Goal: Information Seeking & Learning: Learn about a topic

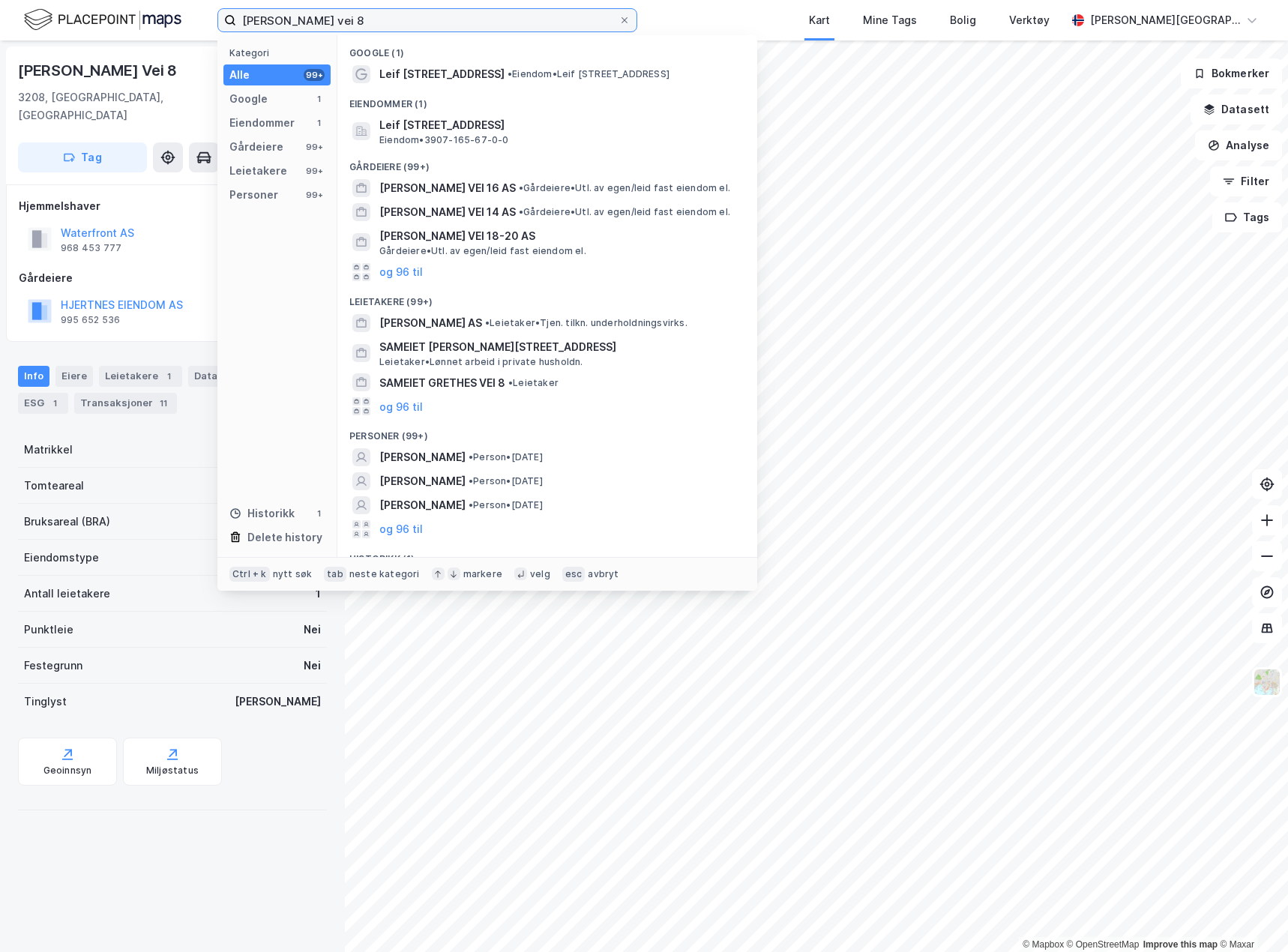
click at [403, 24] on input "[PERSON_NAME] vei 8" at bounding box center [427, 20] width 382 height 23
drag, startPoint x: 387, startPoint y: 29, endPoint x: 75, endPoint y: 15, distance: 312.3
click at [75, 15] on div "[PERSON_NAME] vei 8 Kategori Alle 99+ Google 1 Eiendommer 1 Gårdeiere 99+ Leiet…" at bounding box center [644, 20] width 1288 height 40
paste input "[PERSON_NAME]"
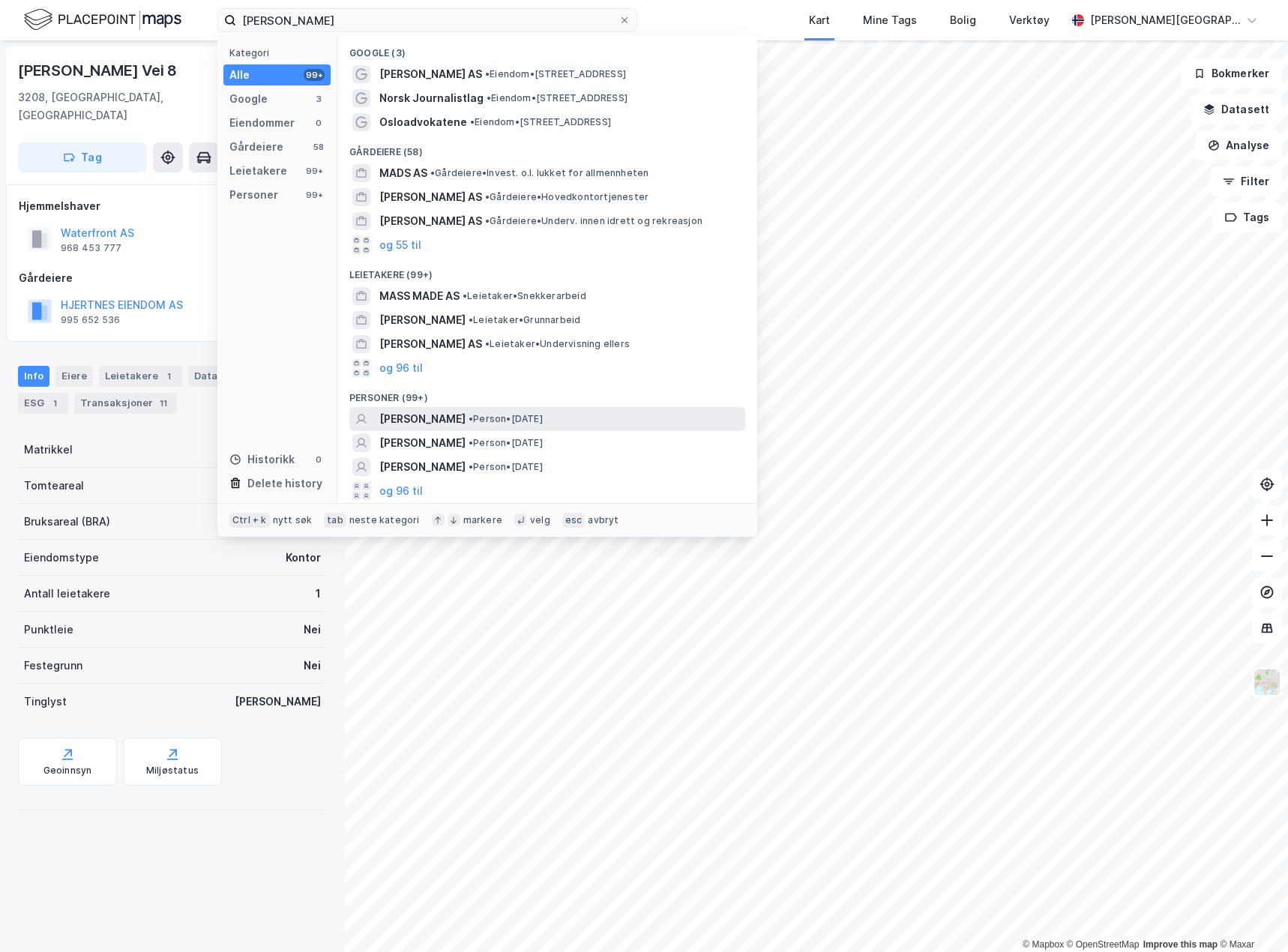
click at [446, 415] on span "[PERSON_NAME]" at bounding box center [422, 420] width 86 height 18
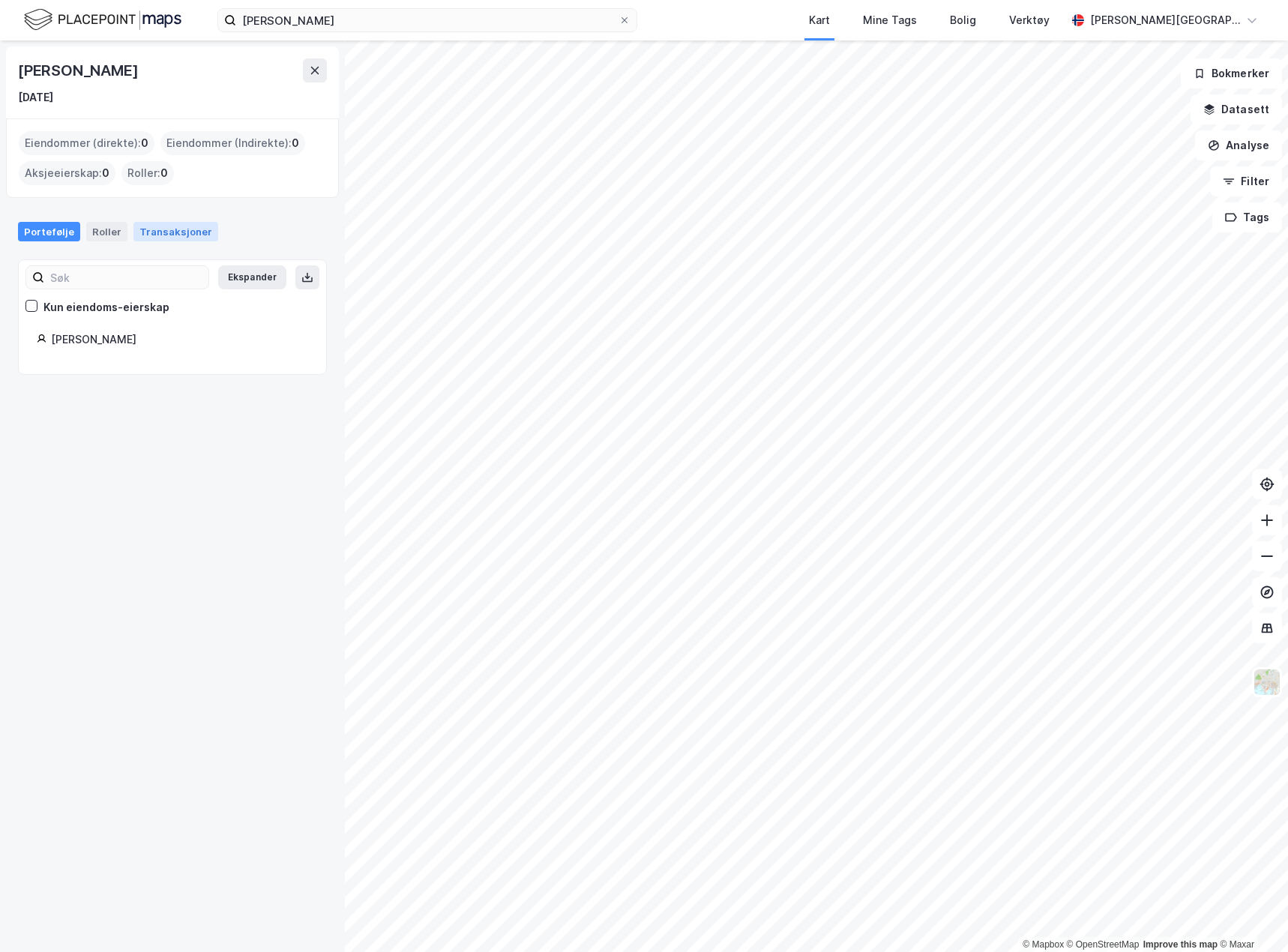
click at [192, 232] on div "Transaksjoner" at bounding box center [176, 231] width 85 height 19
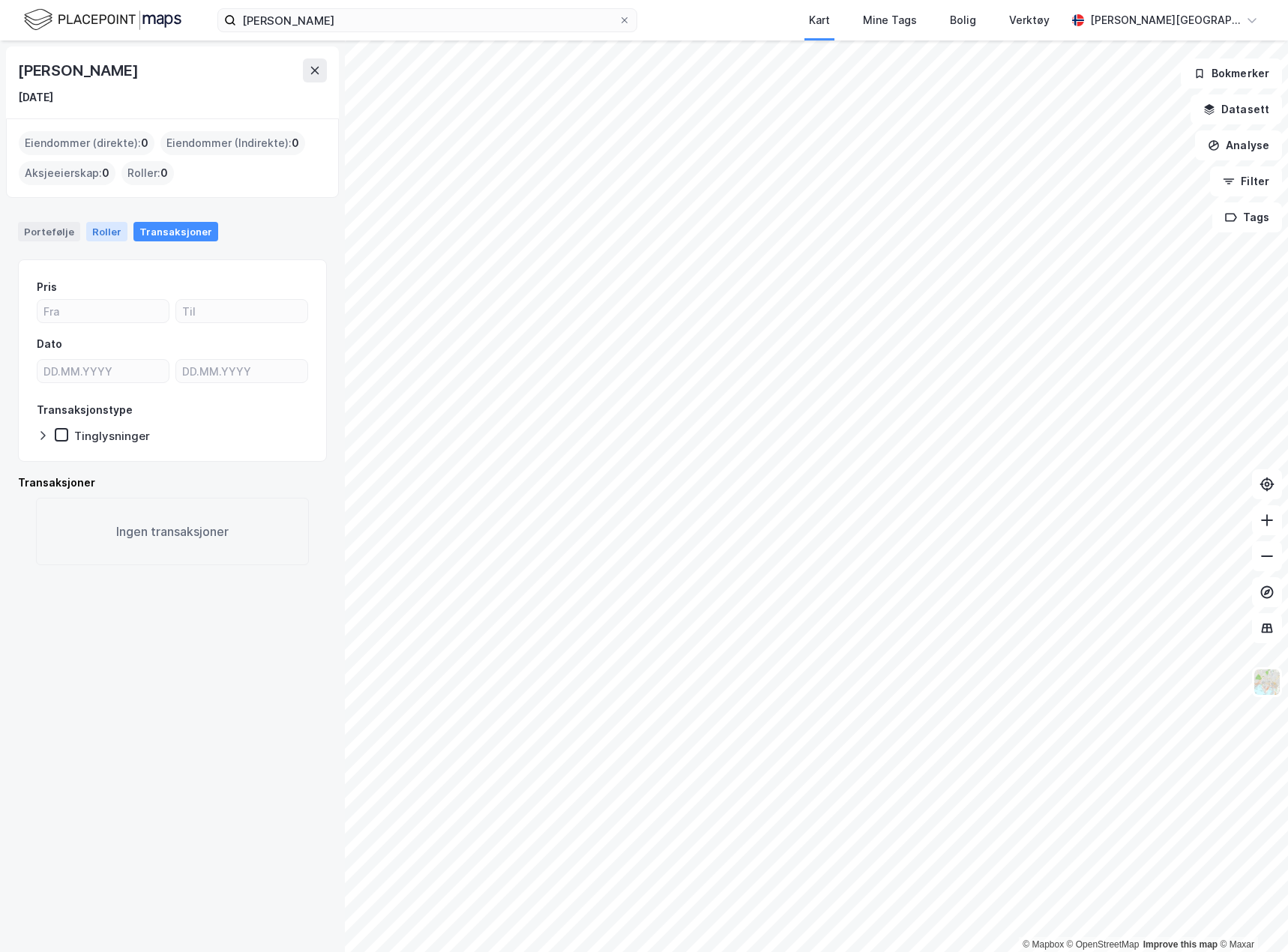
click at [105, 238] on div "Roller" at bounding box center [106, 231] width 41 height 19
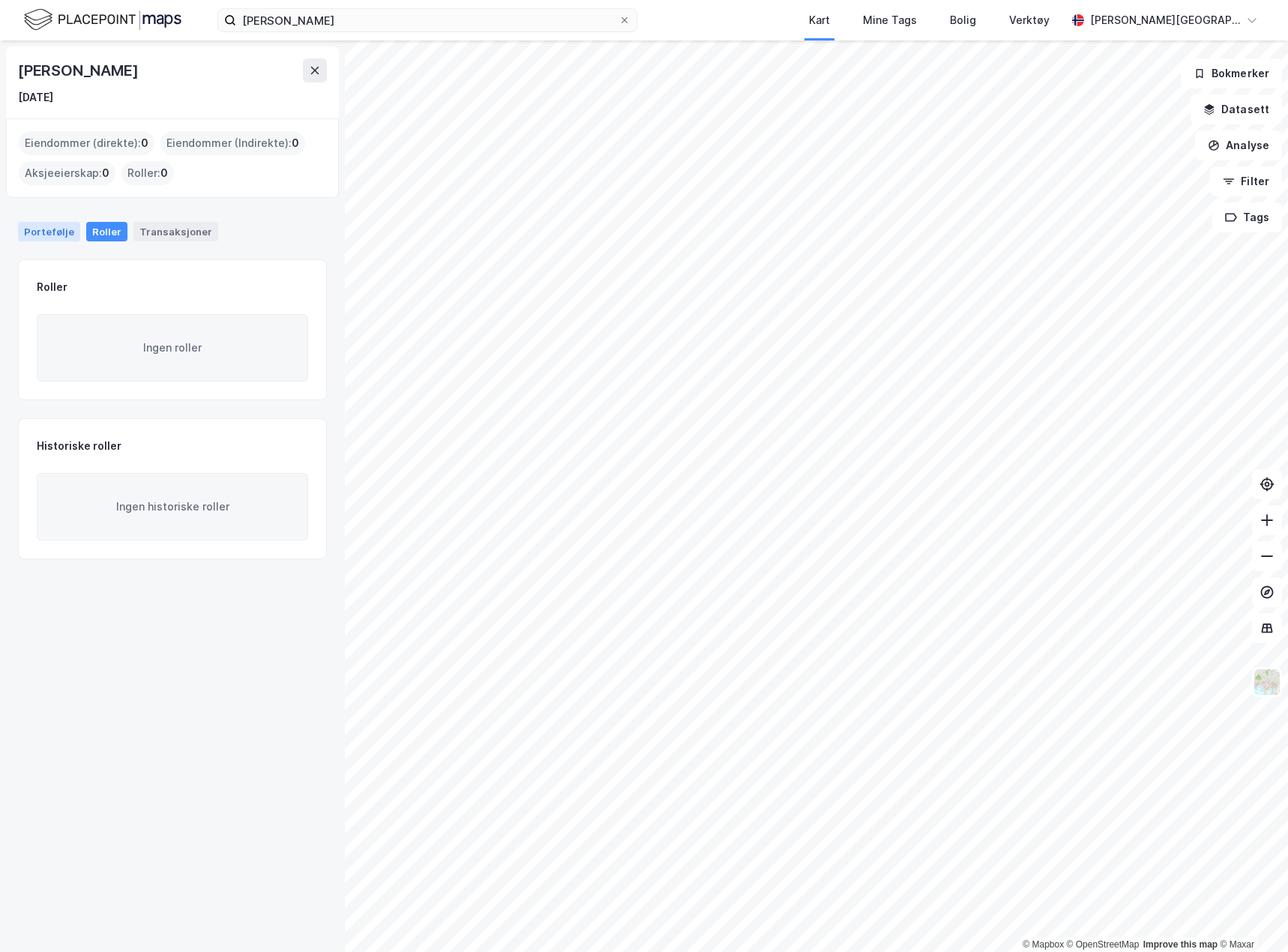
click at [54, 238] on div "Portefølje" at bounding box center [49, 231] width 62 height 19
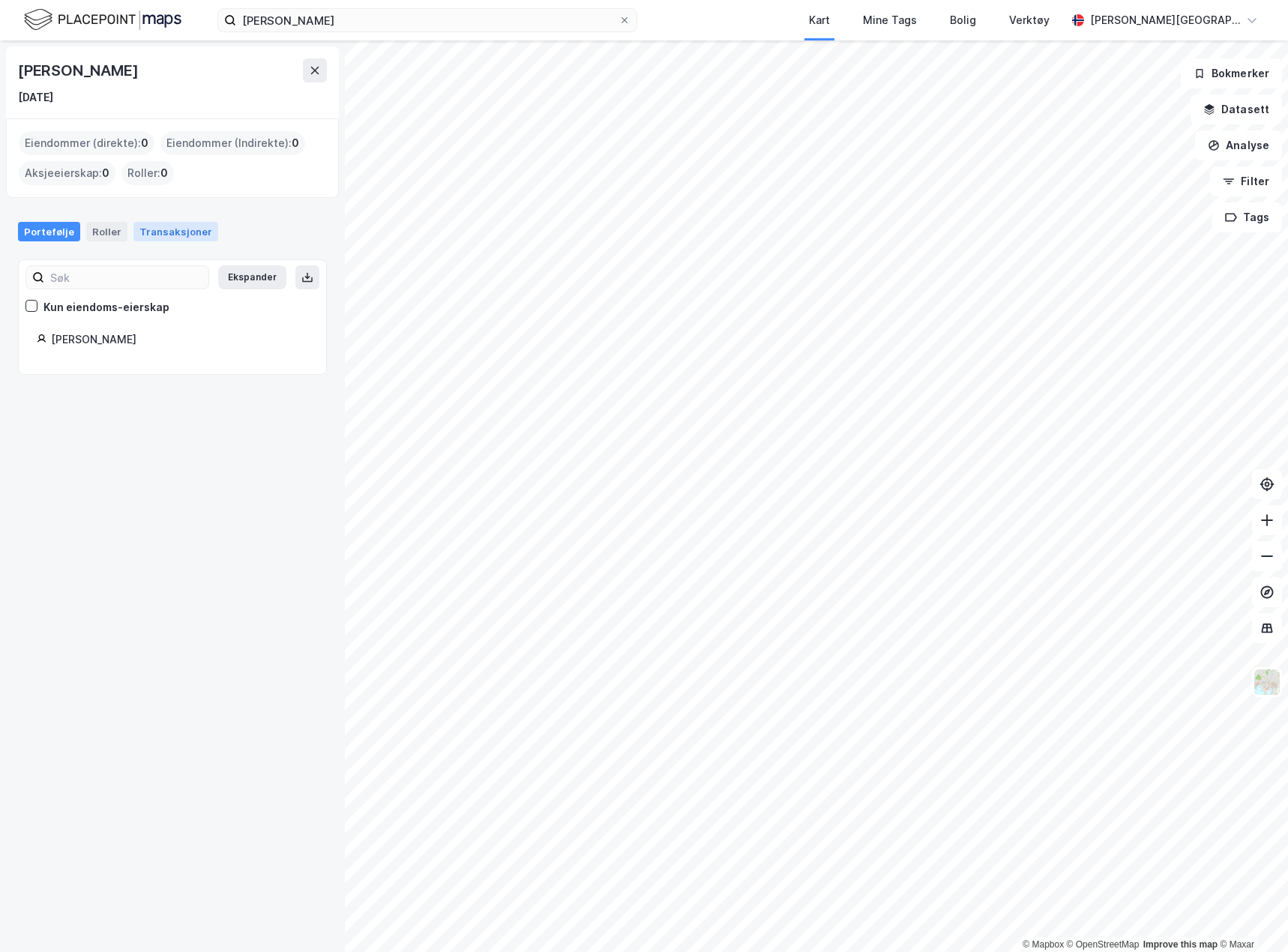
click at [163, 232] on div "Transaksjoner" at bounding box center [176, 231] width 85 height 19
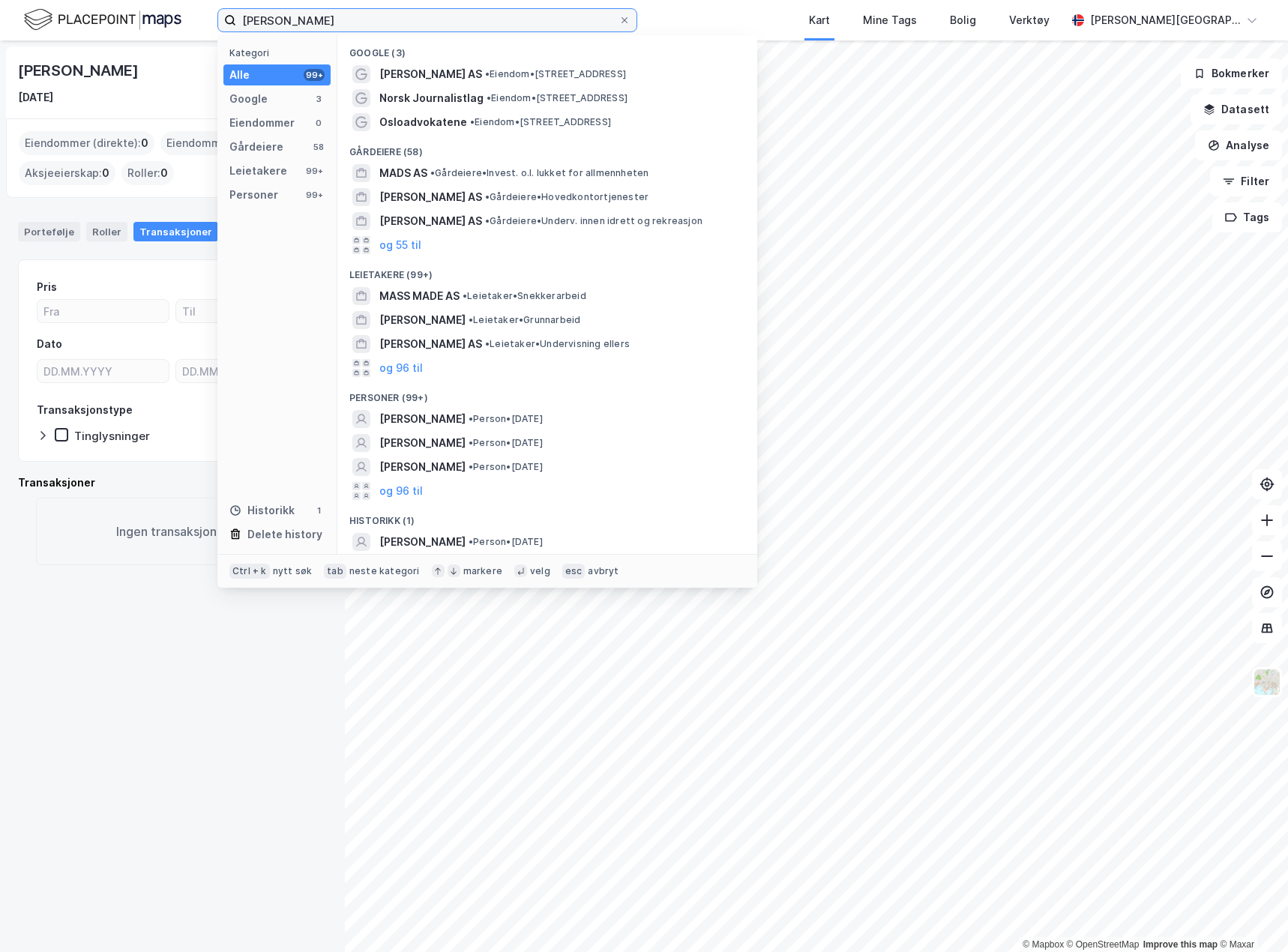
drag, startPoint x: 271, startPoint y: 19, endPoint x: 139, endPoint y: 45, distance: 134.5
click at [139, 45] on div "[PERSON_NAME] Kategori Alle 99+ Google 3 Eiendommer 0 Gårdeiere 58 Leietakere 9…" at bounding box center [644, 476] width 1288 height 952
type input "Backer-Owe"
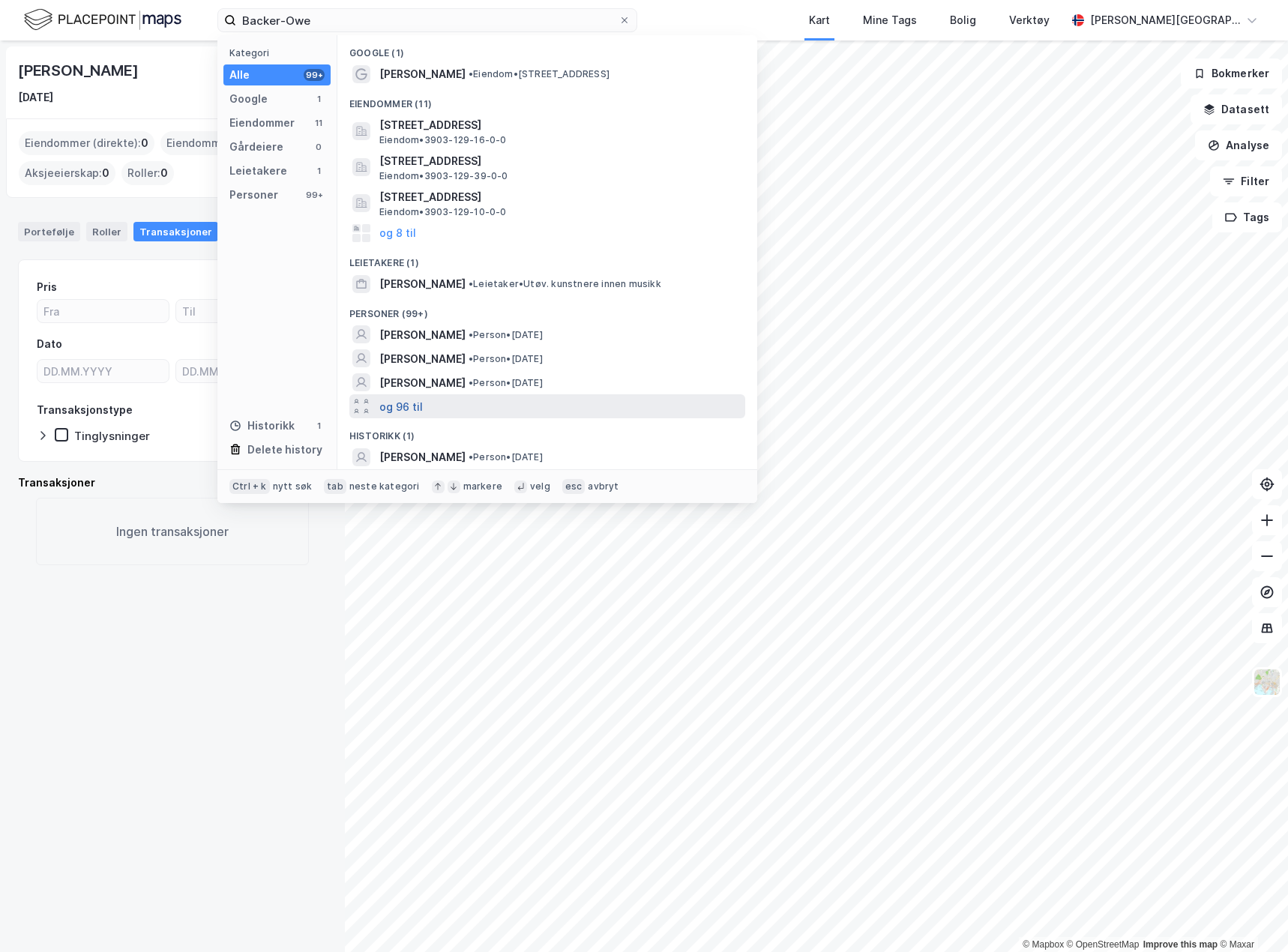
click at [408, 408] on button "og 96 til" at bounding box center [401, 407] width 44 height 18
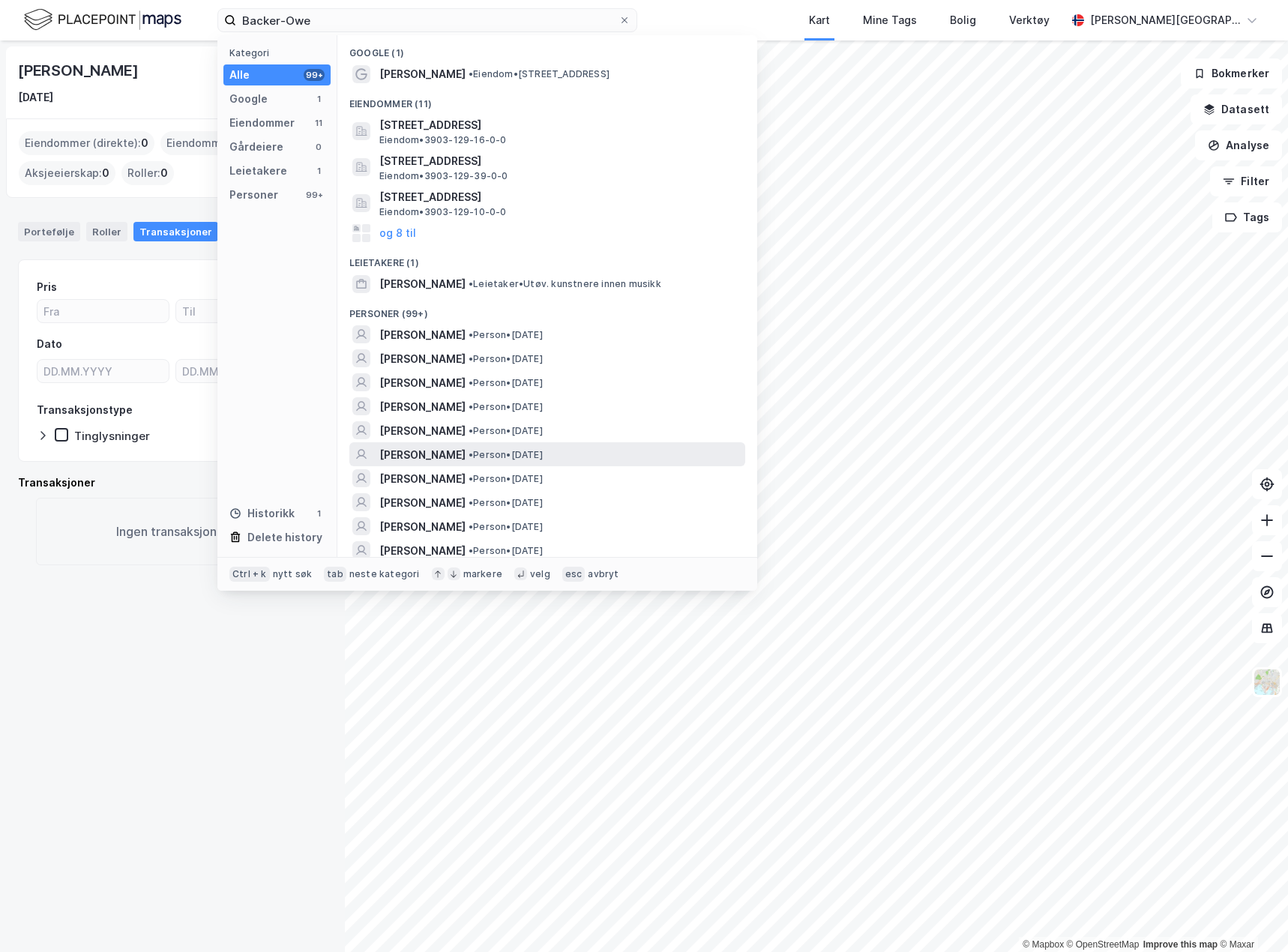
click at [602, 453] on div "[PERSON_NAME] • Person • [DATE]" at bounding box center [561, 455] width 363 height 18
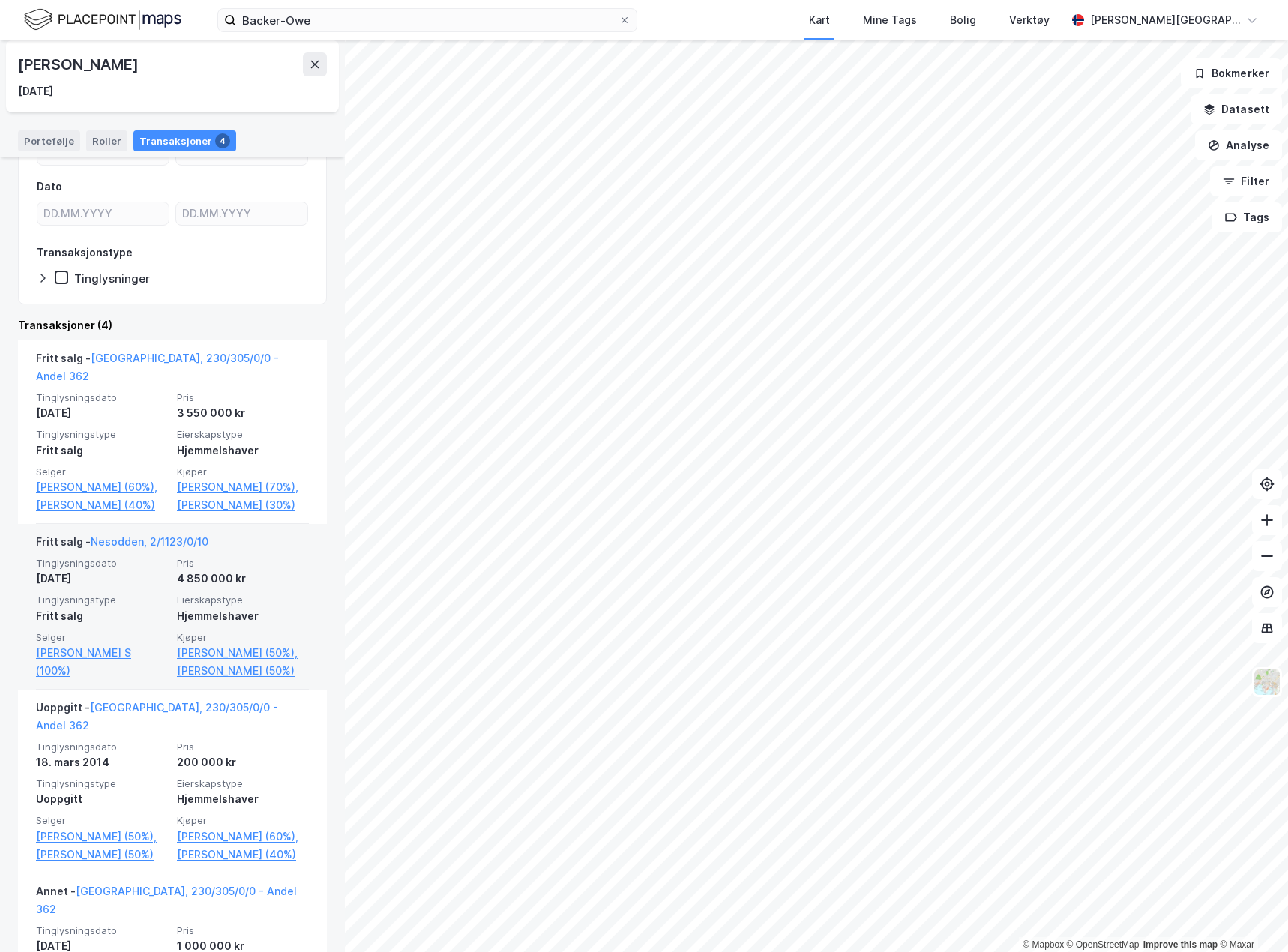
scroll to position [245, 0]
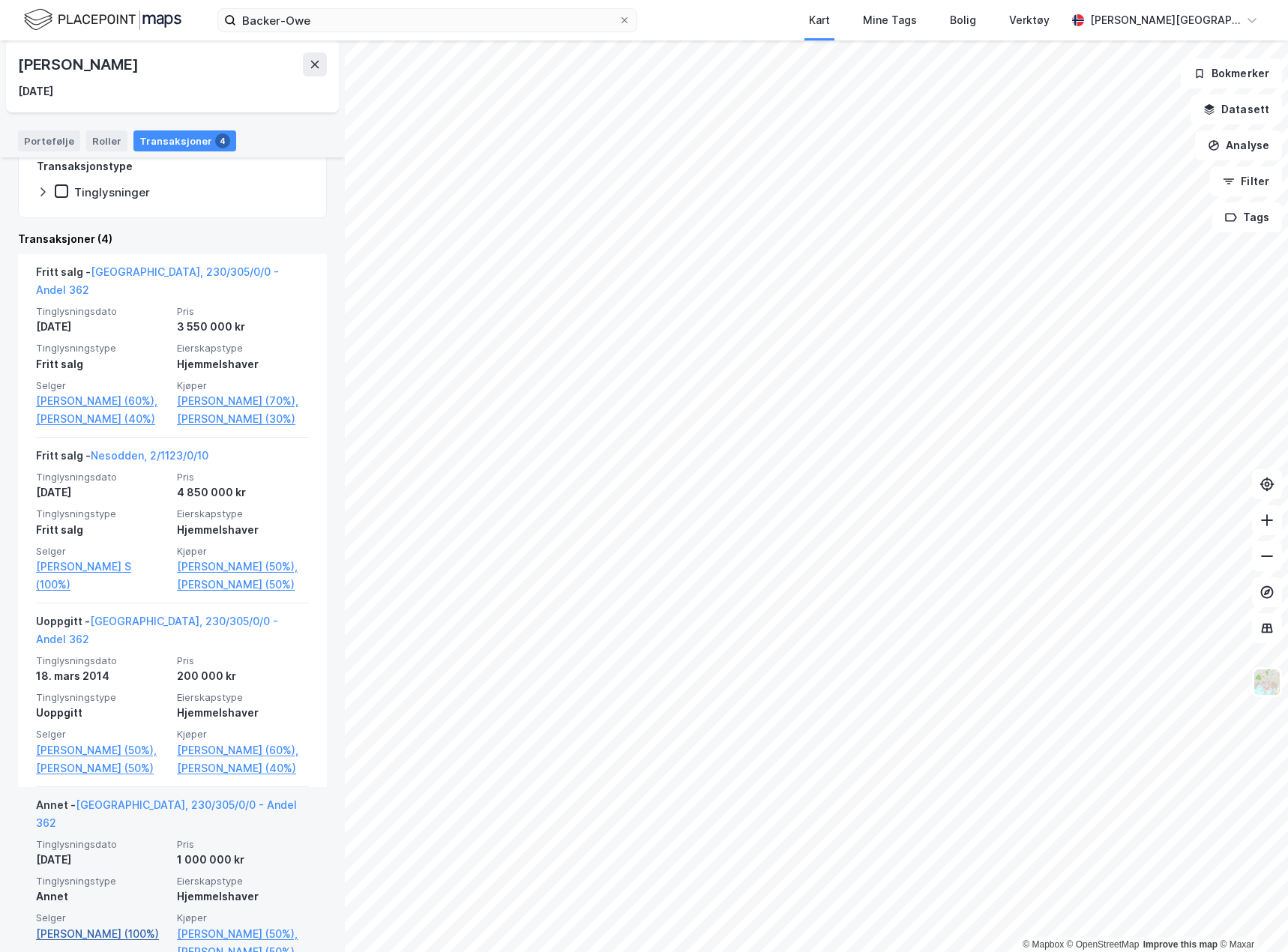
click at [81, 926] on link "[PERSON_NAME] (100%)" at bounding box center [102, 935] width 132 height 18
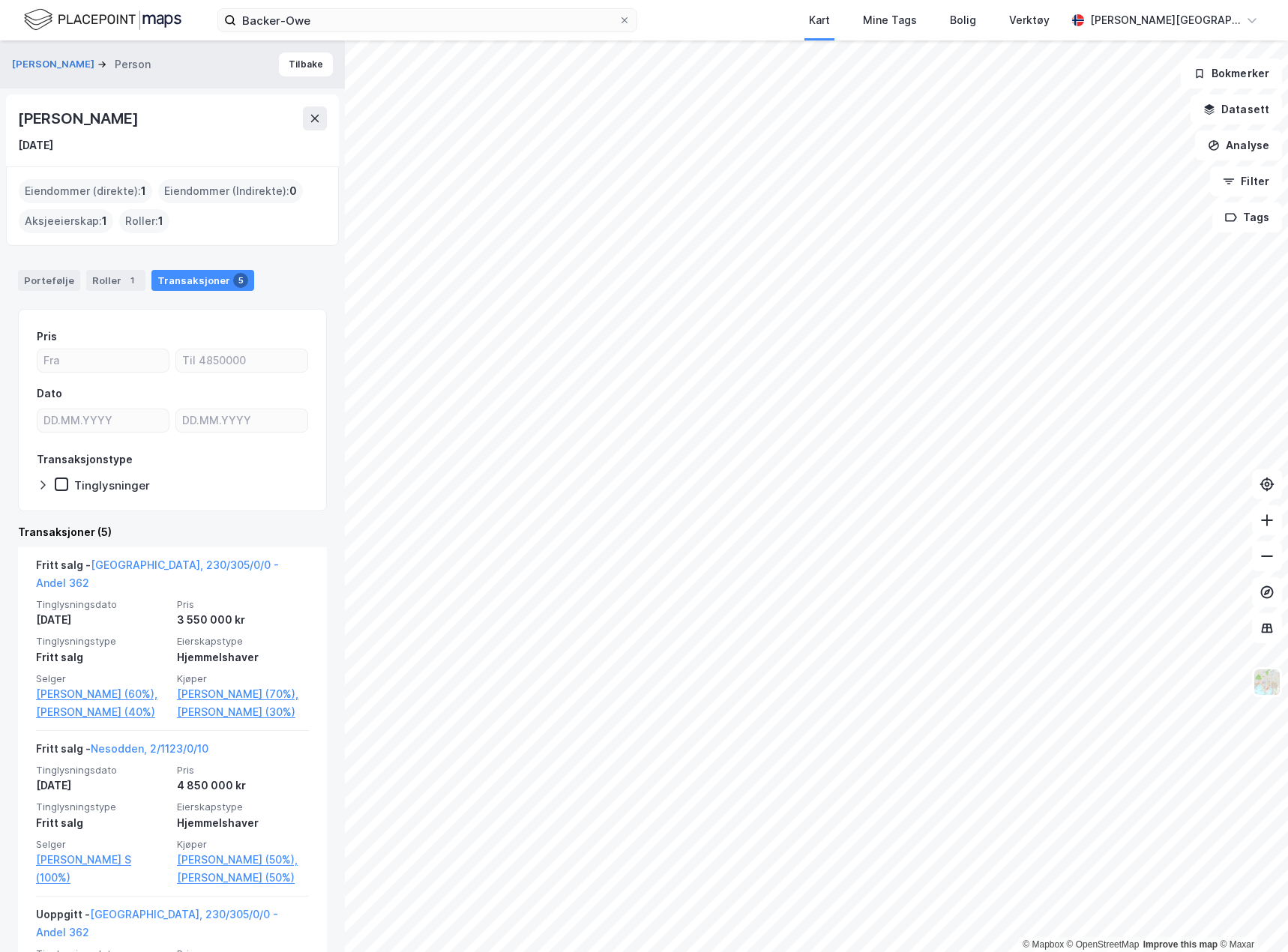
scroll to position [459, 0]
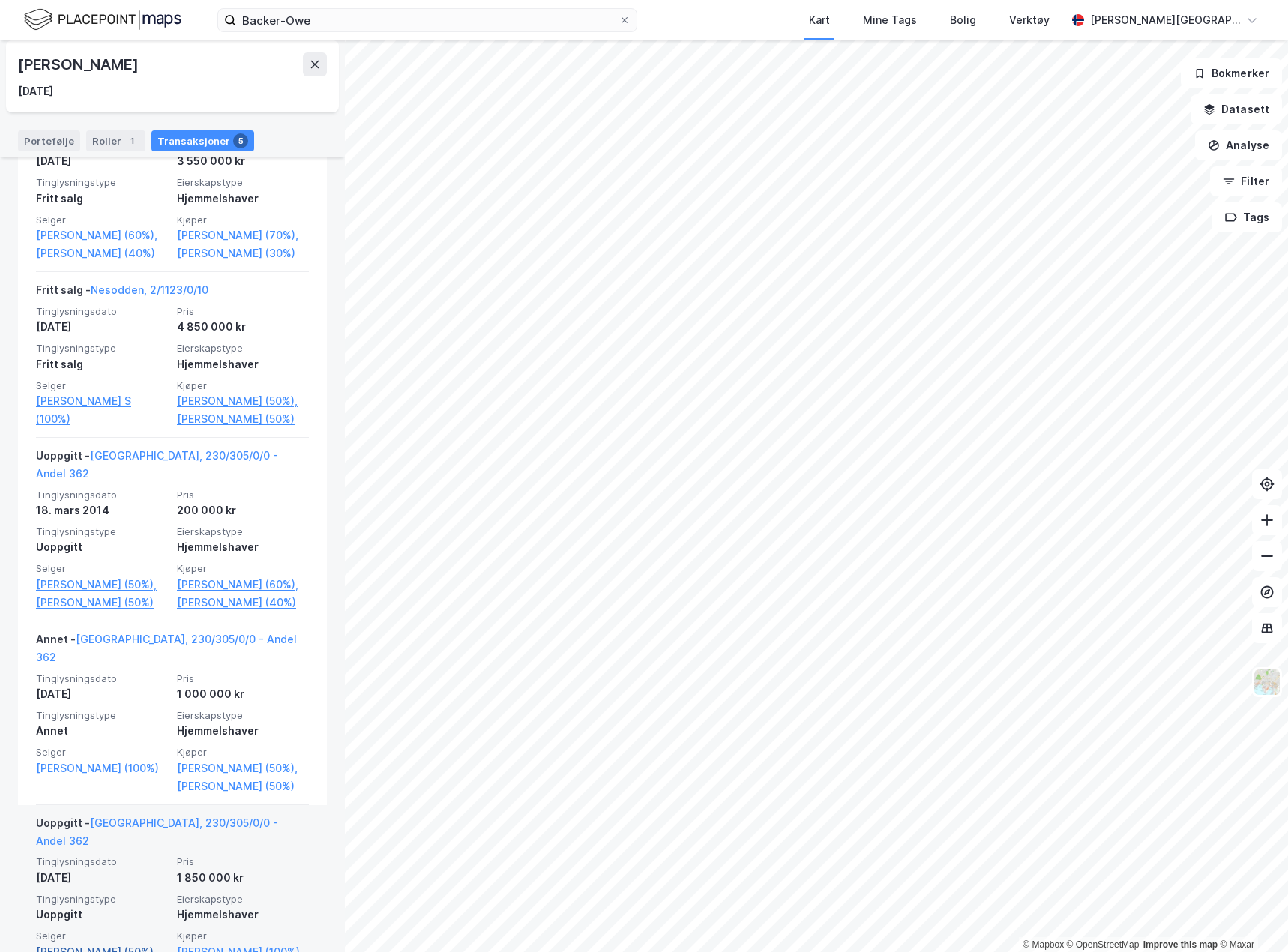
click at [99, 943] on link "[PERSON_NAME] (50%)," at bounding box center [102, 952] width 132 height 18
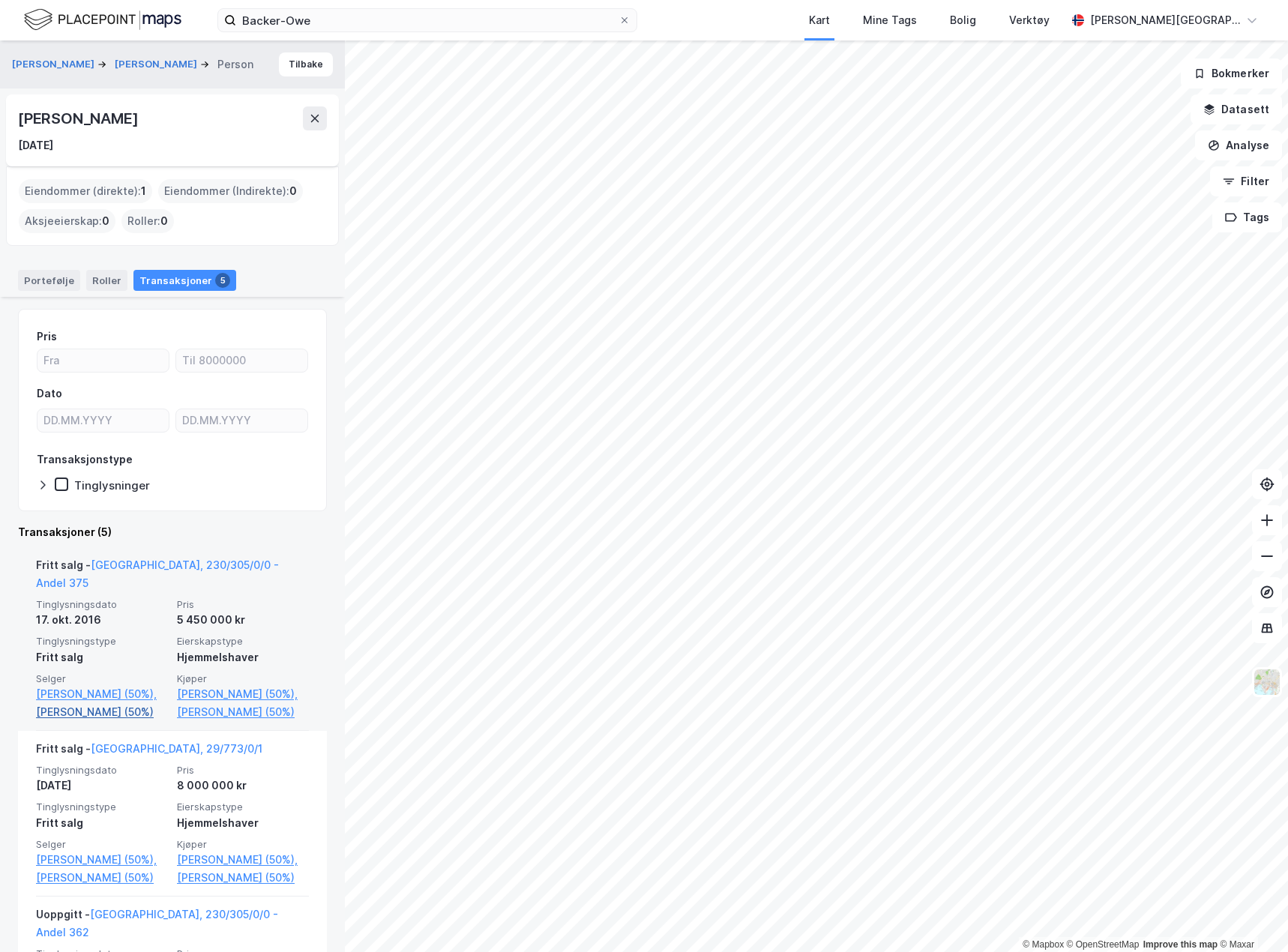
click at [83, 704] on link "[PERSON_NAME] (50%)" at bounding box center [102, 713] width 132 height 18
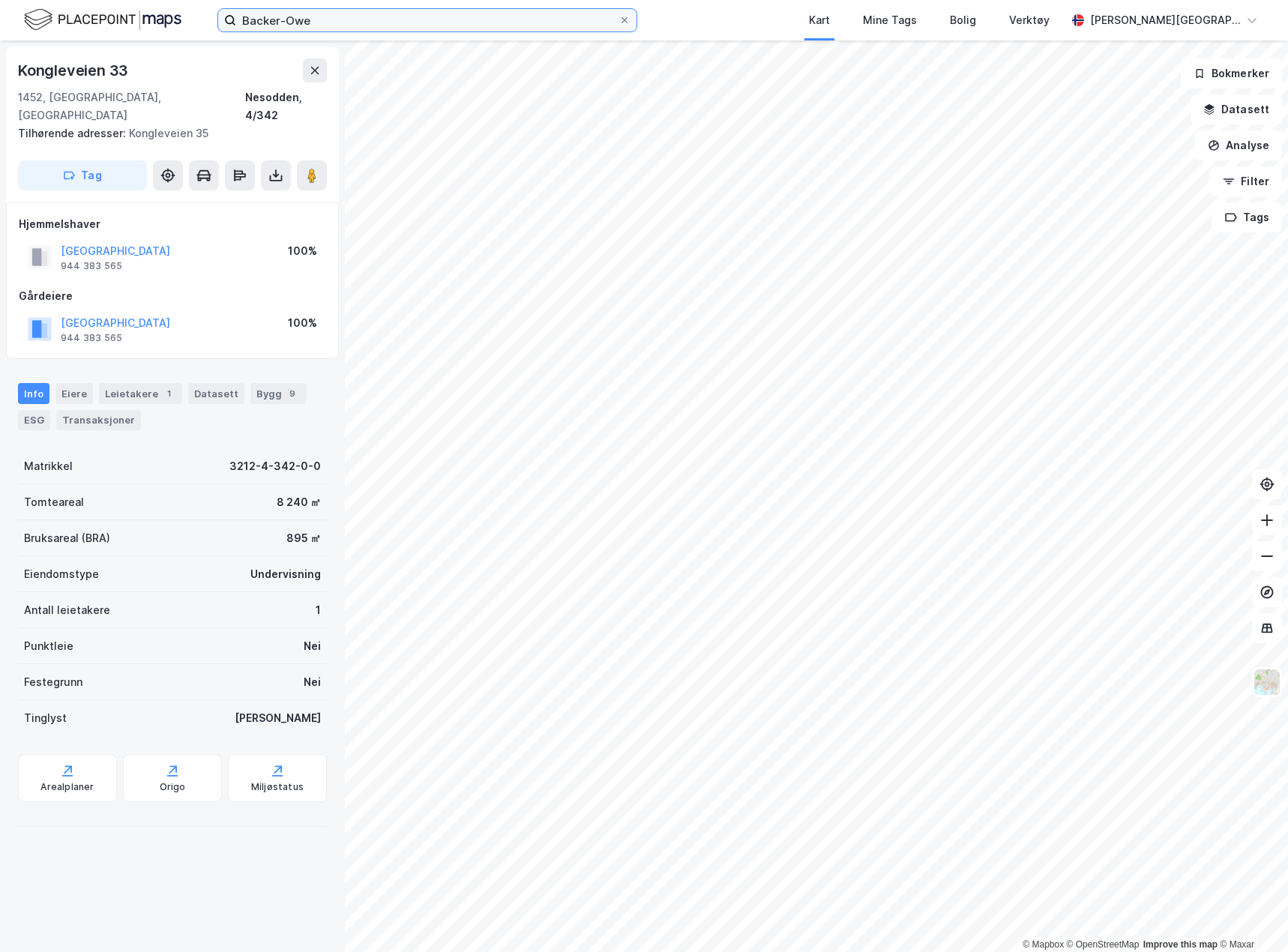
click at [459, 23] on input "Backer-Owe" at bounding box center [427, 20] width 382 height 23
